Goal: Information Seeking & Learning: Learn about a topic

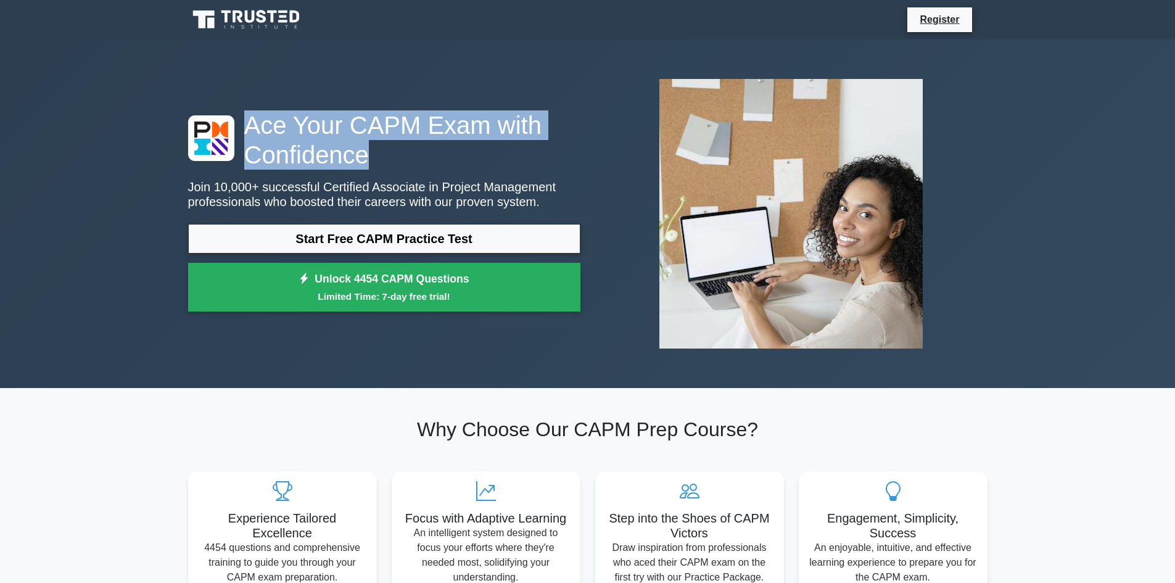
click at [412, 155] on h1 "Ace Your CAPM Exam with Confidence" at bounding box center [384, 139] width 392 height 59
click at [542, 100] on div "Ace Your CAPM Exam with Confidence Join 10,000+ successful Certified Associate …" at bounding box center [588, 213] width 814 height 289
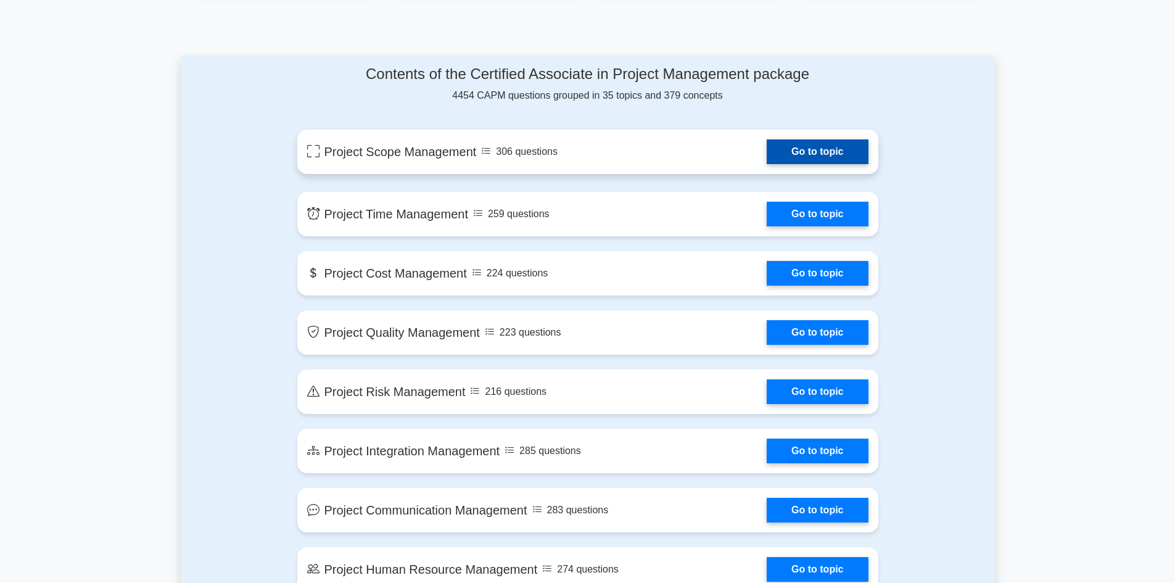
scroll to position [617, 0]
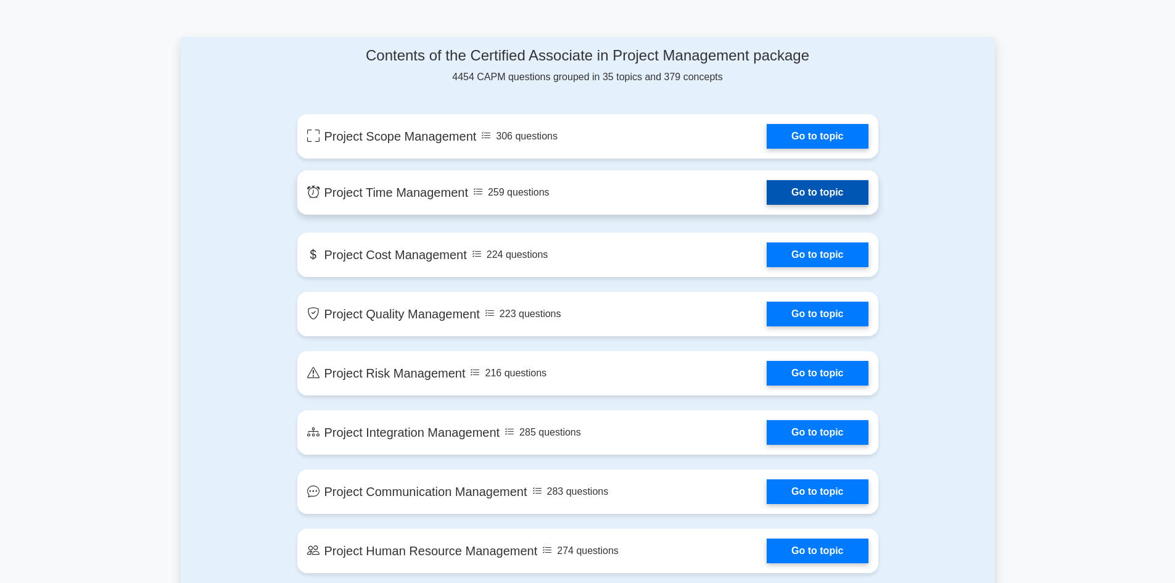
click at [814, 202] on link "Go to topic" at bounding box center [817, 192] width 101 height 25
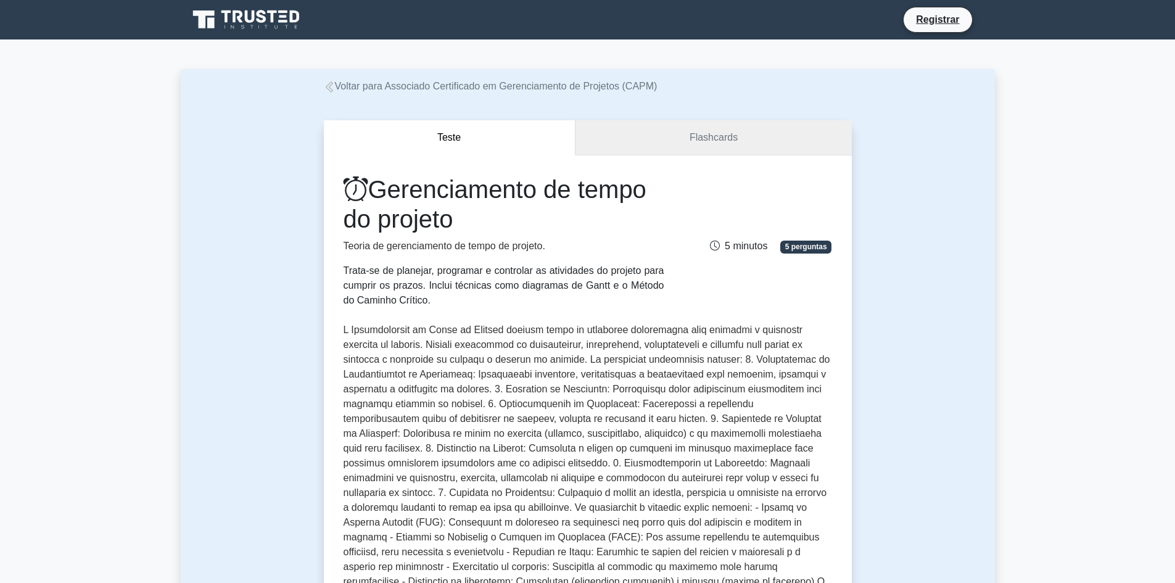
click at [734, 126] on link "Flashcards" at bounding box center [713, 137] width 276 height 35
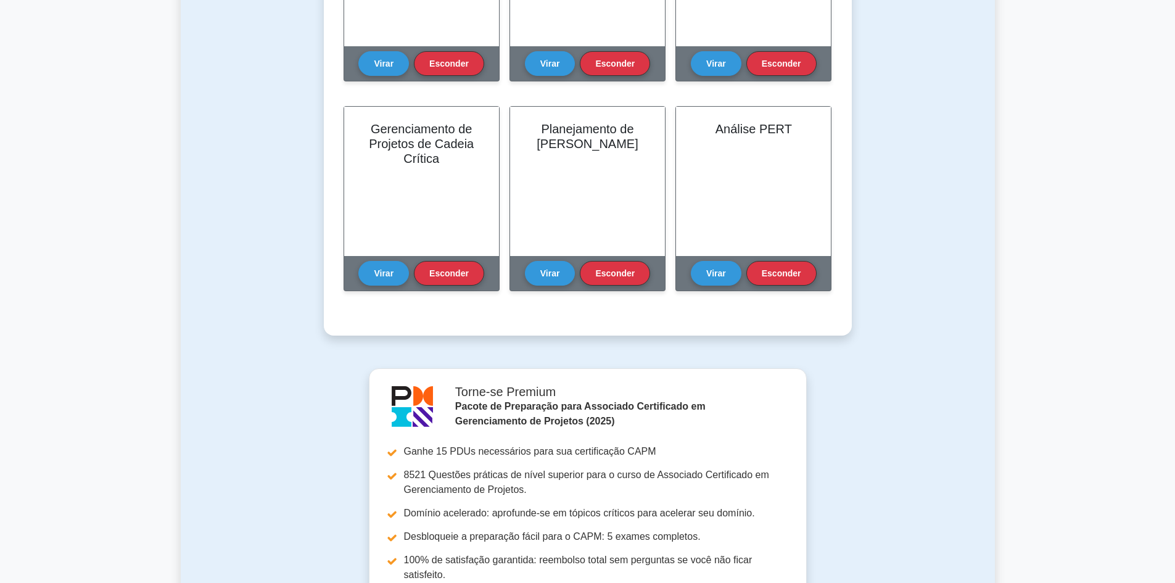
scroll to position [864, 0]
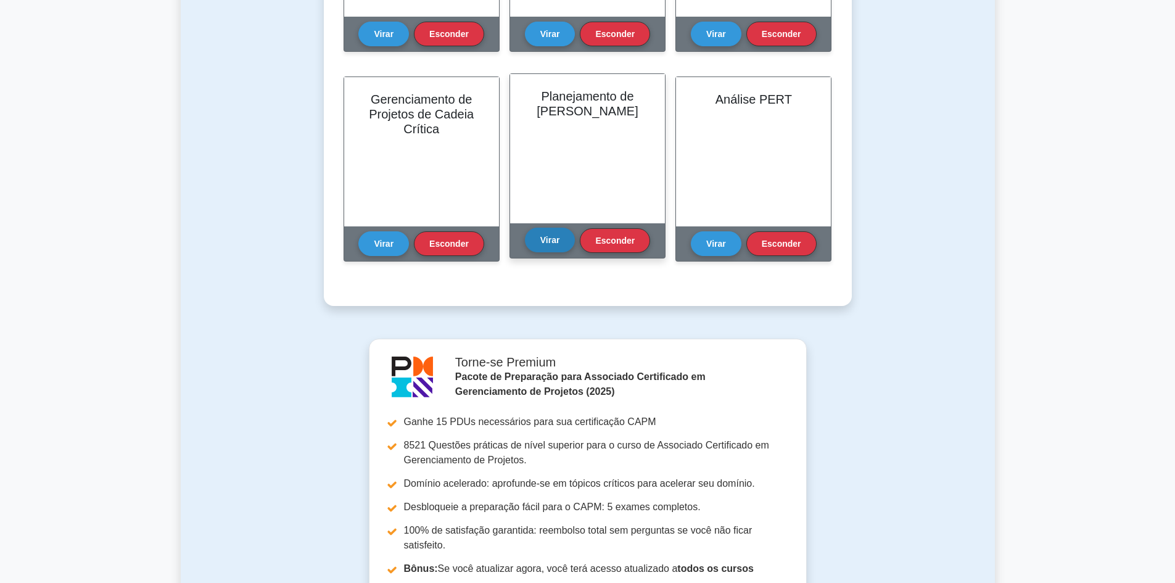
click at [536, 244] on button "Virar" at bounding box center [550, 240] width 51 height 25
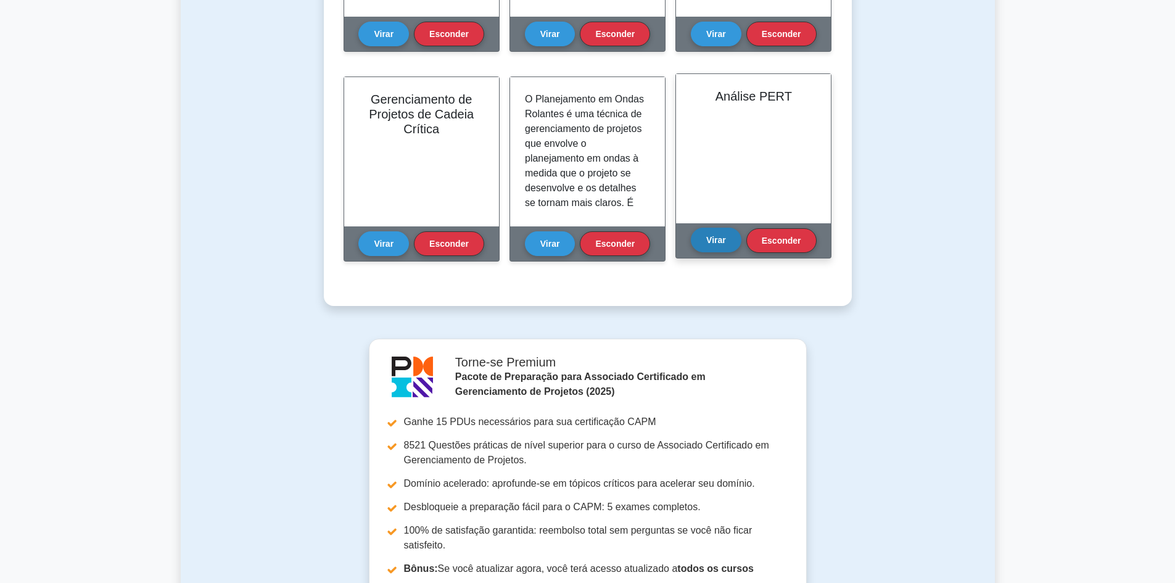
click at [736, 245] on button "Virar" at bounding box center [716, 240] width 51 height 25
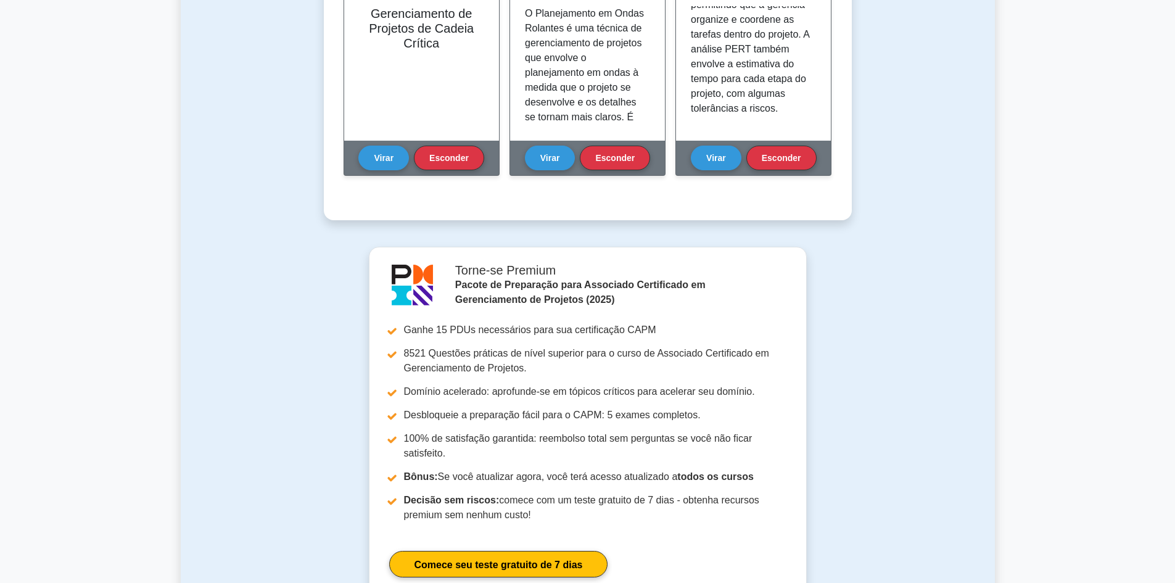
scroll to position [1049, 0]
